Goal: Task Accomplishment & Management: Use online tool/utility

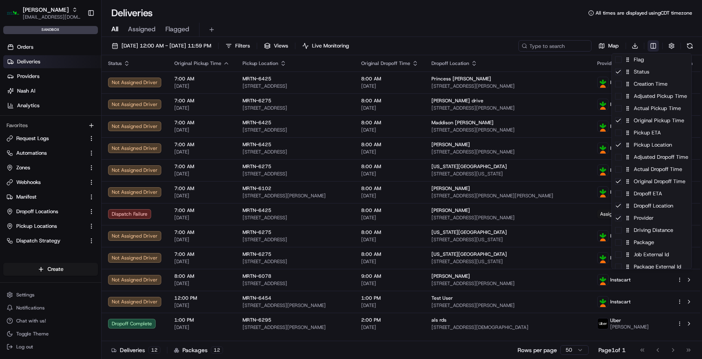
click at [653, 47] on html "Martin's [EMAIL_ADDRESS][DOMAIN_NAME] Toggle Sidebar sandbox Orders Deliveries …" at bounding box center [351, 179] width 702 height 359
click at [609, 19] on html "Martin's [EMAIL_ADDRESS][DOMAIN_NAME] Toggle Sidebar sandbox Orders Deliveries …" at bounding box center [351, 179] width 702 height 359
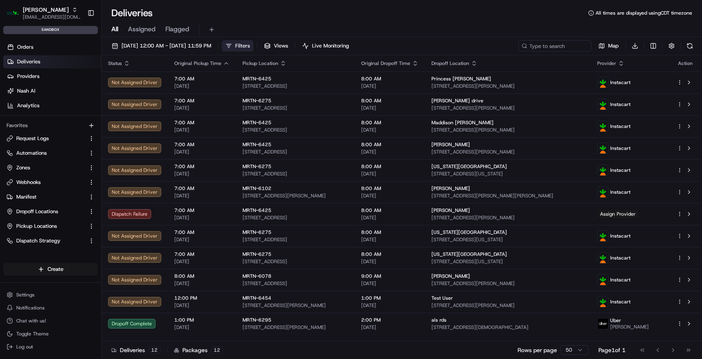
click at [250, 48] on span "Filters" at bounding box center [242, 45] width 15 height 7
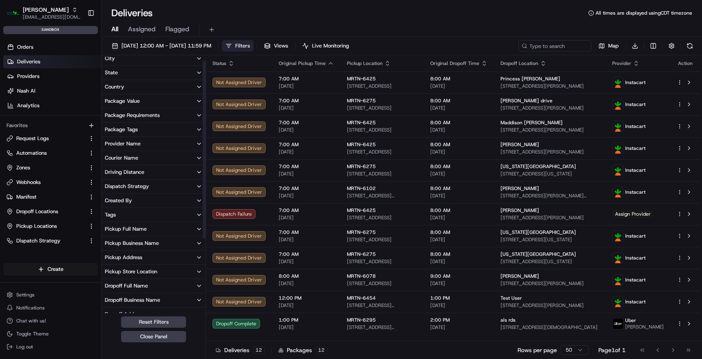
scroll to position [22, 0]
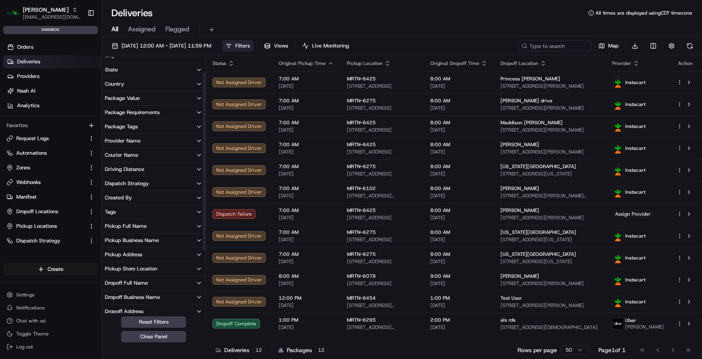
click at [162, 265] on button "Pickup Store Location" at bounding box center [154, 269] width 104 height 14
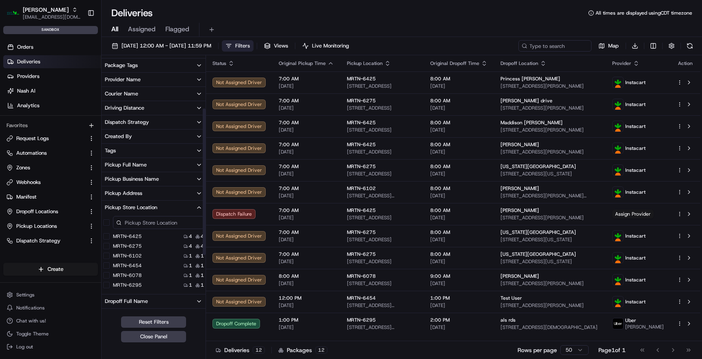
scroll to position [94, 0]
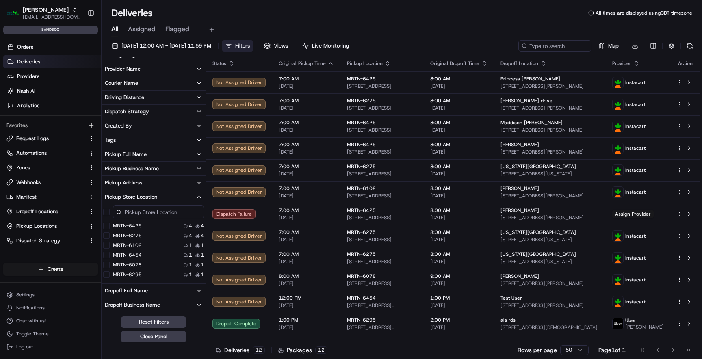
click at [156, 213] on input at bounding box center [158, 211] width 91 height 13
click at [66, 46] on link "Orders" at bounding box center [52, 47] width 98 height 13
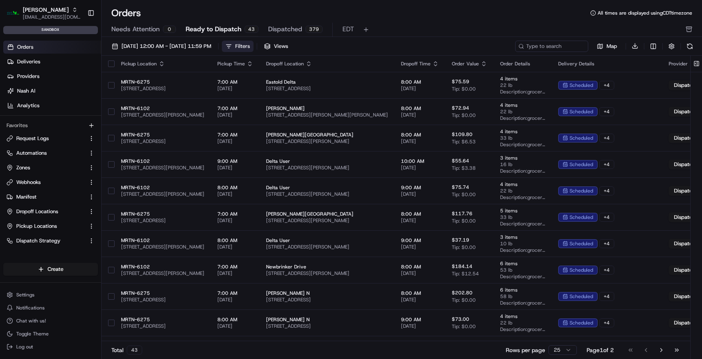
click at [250, 45] on div "Filters" at bounding box center [242, 46] width 15 height 7
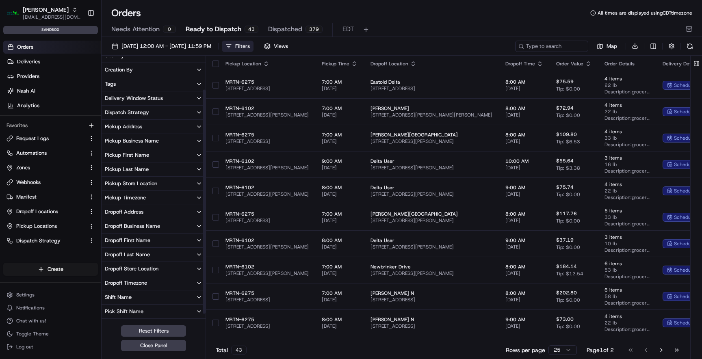
scroll to position [42, 0]
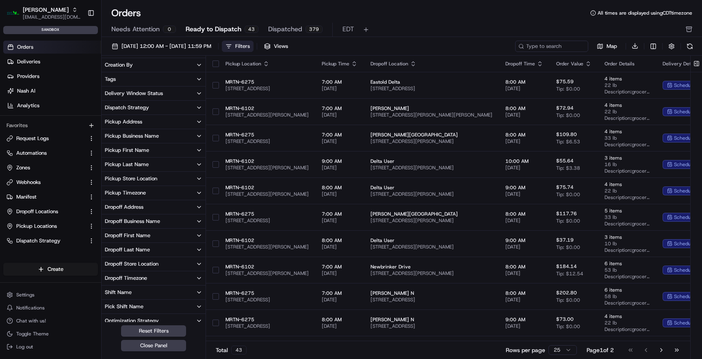
click at [173, 177] on button "Pickup Store Location" at bounding box center [154, 179] width 104 height 14
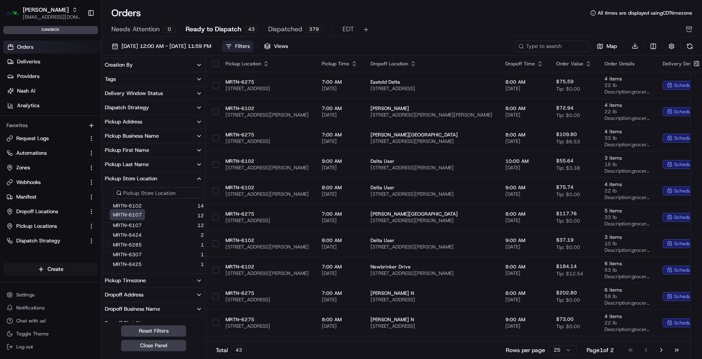
click at [128, 223] on label "MRTN-6107" at bounding box center [127, 225] width 29 height 6
click at [110, 223] on button "MRTN-6107" at bounding box center [106, 225] width 6 height 6
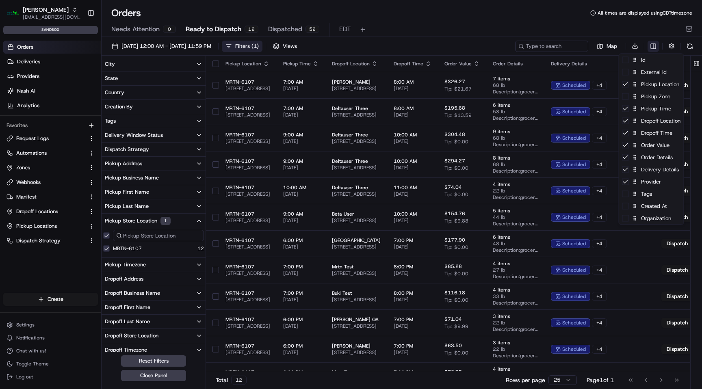
click at [651, 43] on html "Martin's [EMAIL_ADDRESS][DOMAIN_NAME] Toggle Sidebar sandbox Orders Deliveries …" at bounding box center [351, 194] width 702 height 389
click at [638, 80] on div "Pickup Location" at bounding box center [651, 84] width 65 height 12
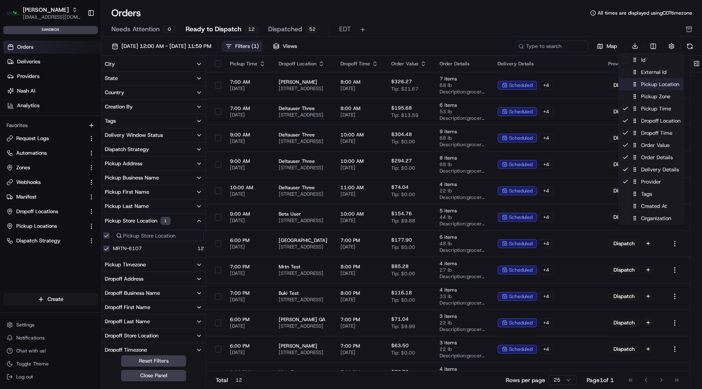
click at [636, 83] on icon at bounding box center [635, 85] width 6 height 6
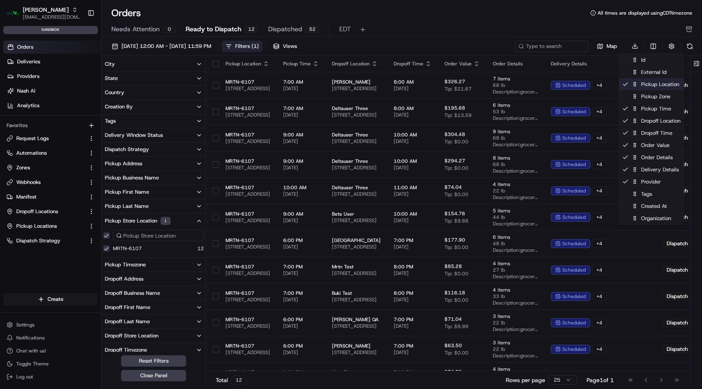
click at [637, 78] on div "Pickup Location" at bounding box center [651, 84] width 65 height 12
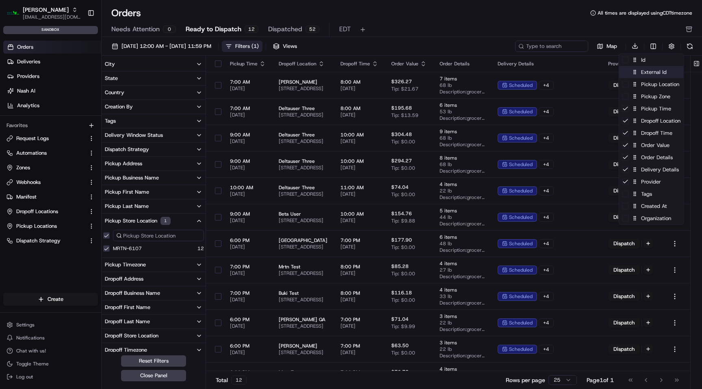
click at [638, 76] on div "External Id" at bounding box center [651, 72] width 65 height 12
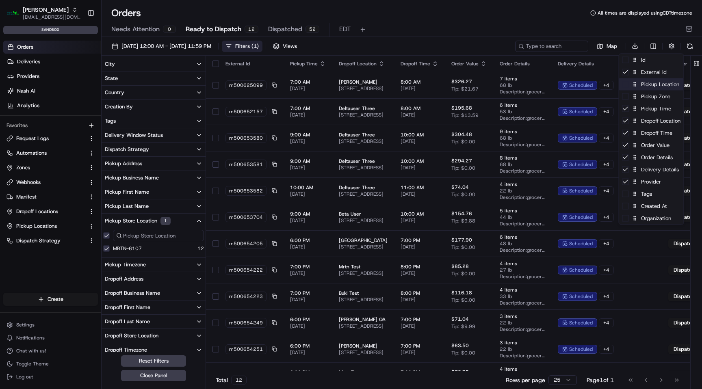
click at [639, 82] on div "Pickup Location" at bounding box center [651, 84] width 65 height 12
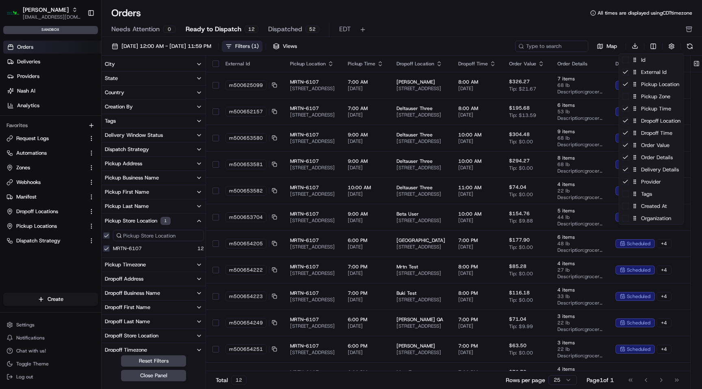
click at [562, 12] on html "Martin's [EMAIL_ADDRESS][DOMAIN_NAME] Toggle Sidebar sandbox Orders Deliveries …" at bounding box center [351, 194] width 702 height 389
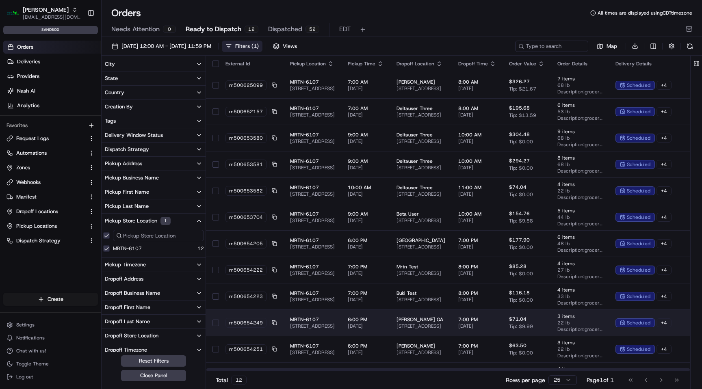
scroll to position [2, 0]
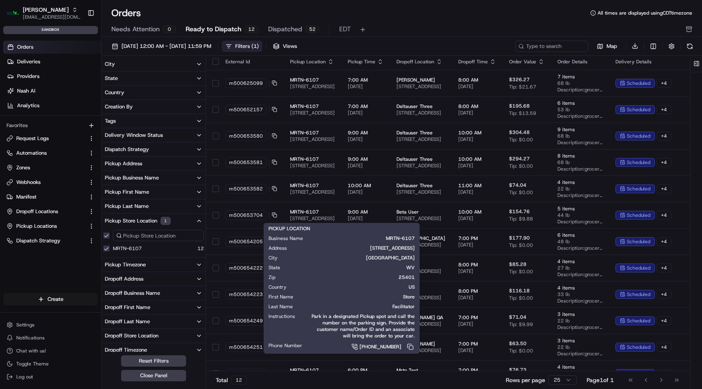
click at [543, 39] on div "[DATE] 12:00 AM - [DATE] 11:59 PM Filters ( 1 ) Views Map Download City State C…" at bounding box center [402, 216] width 600 height 358
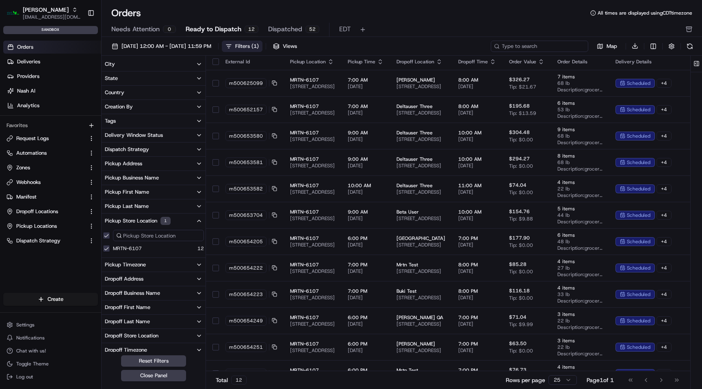
click at [543, 42] on input at bounding box center [539, 46] width 97 height 11
paste input "m500654205"
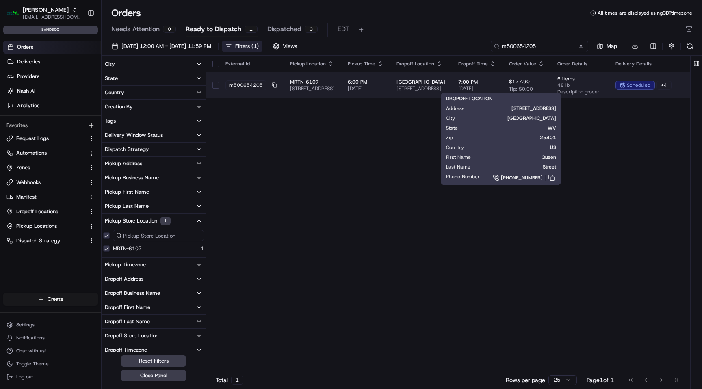
type input "m500654205"
click at [445, 87] on span "[STREET_ADDRESS]" at bounding box center [420, 88] width 49 height 6
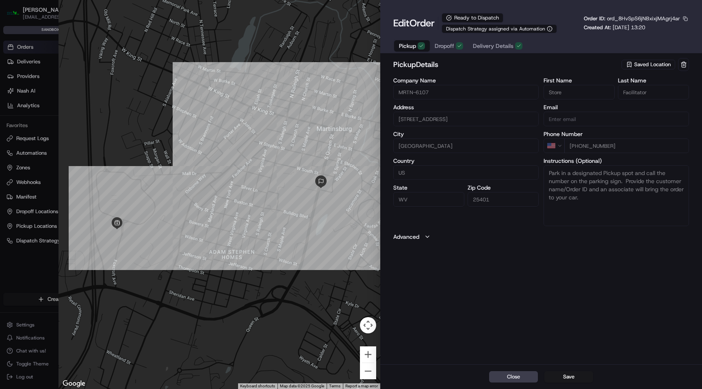
type input "+1"
click at [52, 60] on div at bounding box center [351, 194] width 702 height 389
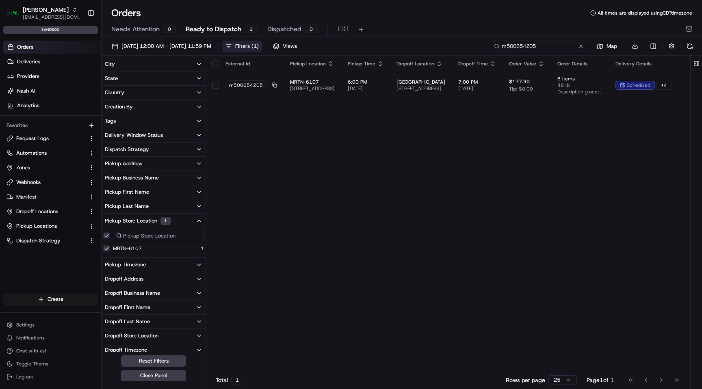
click at [528, 47] on input "m500654205" at bounding box center [539, 46] width 97 height 11
paste input "49"
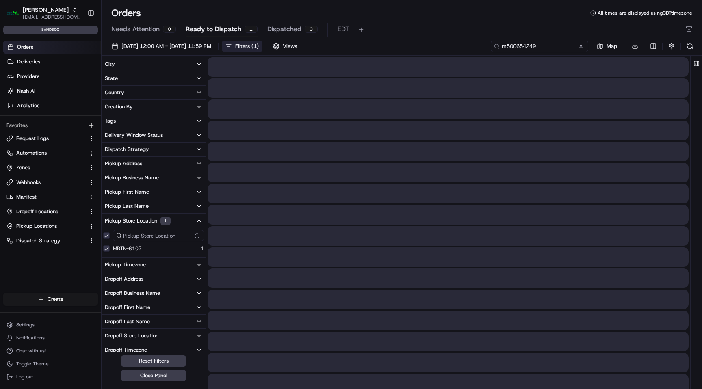
type input "m500654249"
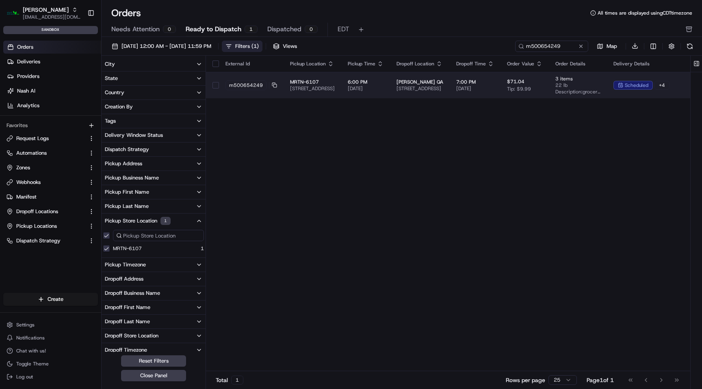
click at [450, 81] on td "[PERSON_NAME] QA [STREET_ADDRESS]" at bounding box center [420, 85] width 60 height 26
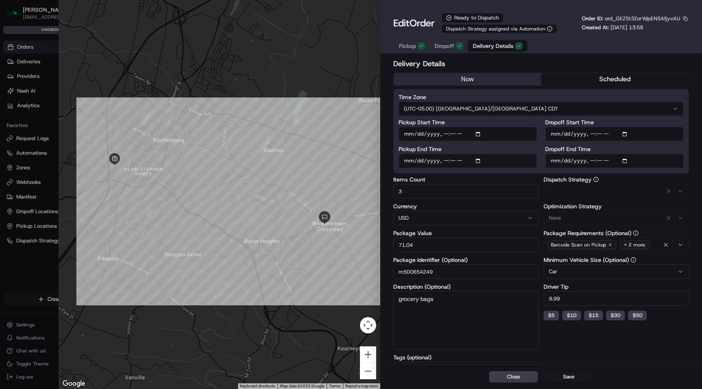
click at [498, 48] on span "Delivery Details" at bounding box center [493, 46] width 41 height 8
type input "1"
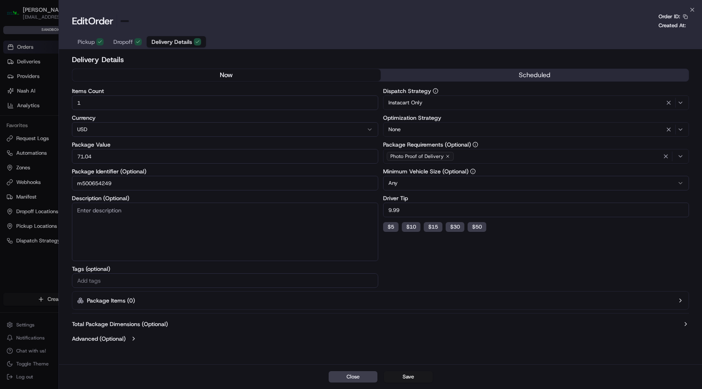
click at [51, 46] on div at bounding box center [351, 194] width 702 height 389
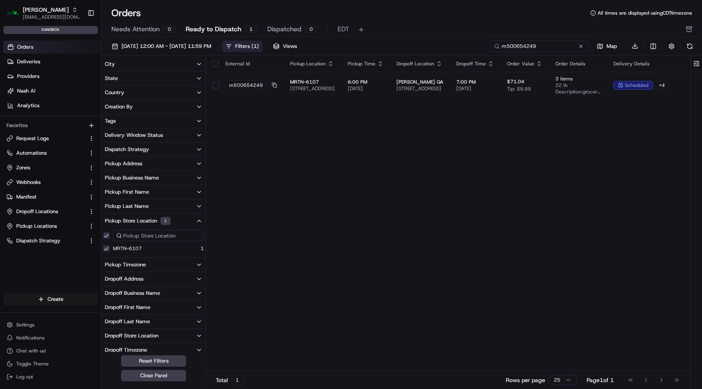
click at [549, 47] on input "m500654249" at bounding box center [539, 46] width 97 height 11
paste input "51"
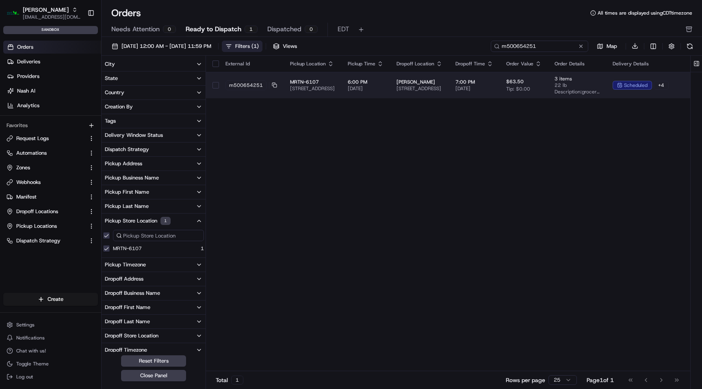
type input "m500654251"
